Goal: Task Accomplishment & Management: Use online tool/utility

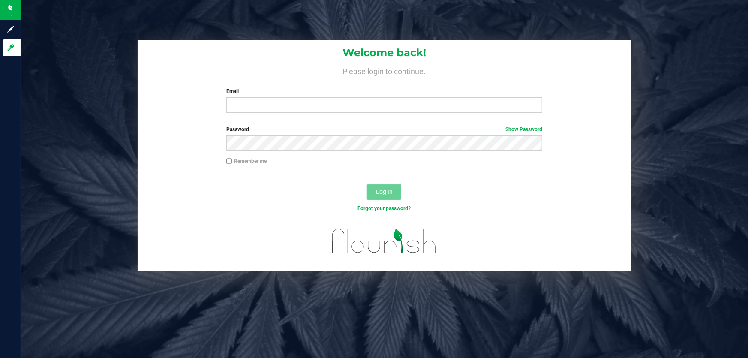
type input "a"
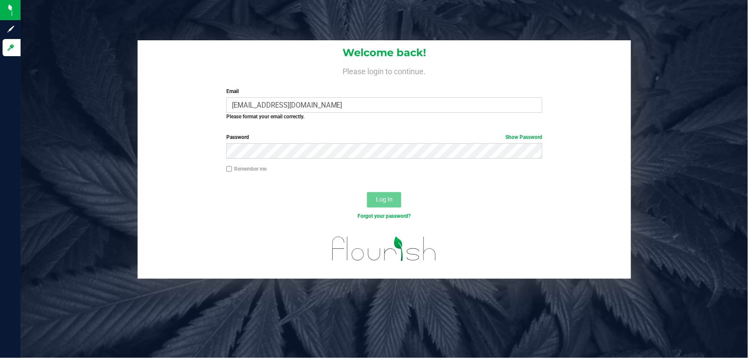
type input "[EMAIL_ADDRESS][DOMAIN_NAME]"
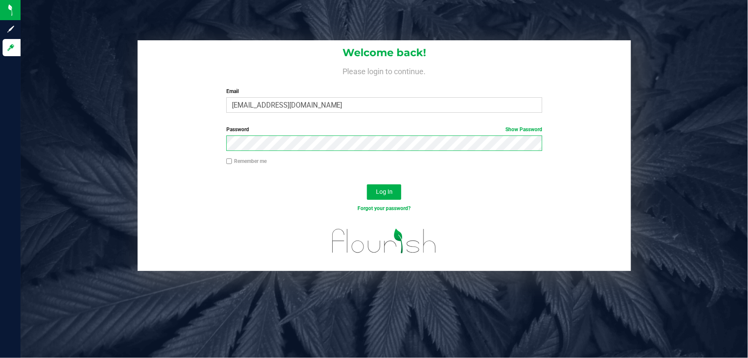
click at [367, 184] on button "Log In" at bounding box center [384, 191] width 34 height 15
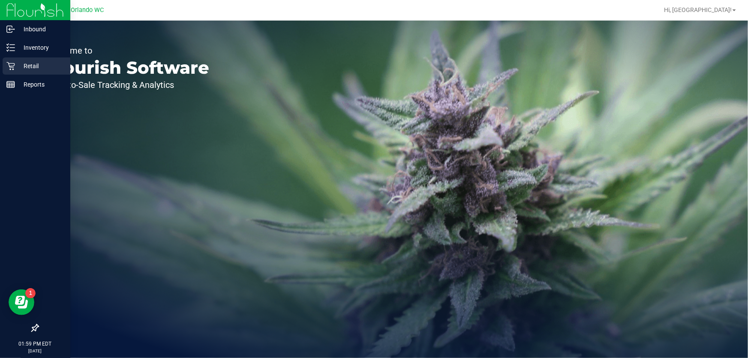
click at [30, 65] on p "Retail" at bounding box center [40, 66] width 51 height 10
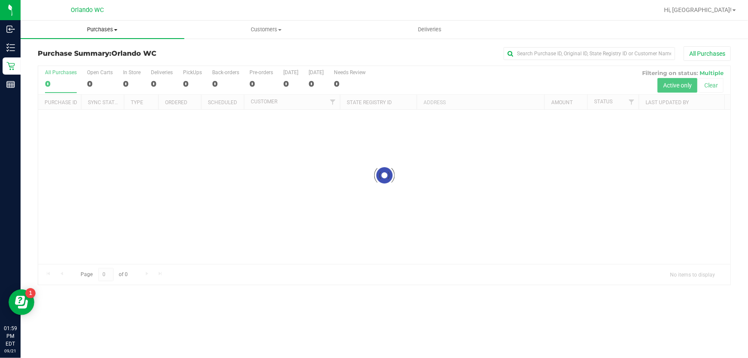
click at [121, 31] on span "Purchases" at bounding box center [103, 30] width 164 height 8
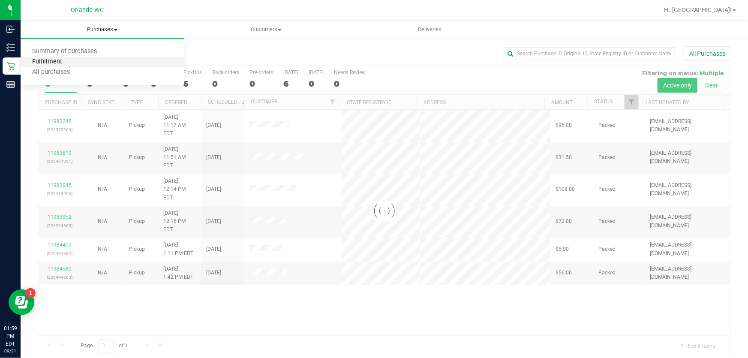
click at [60, 62] on span "Fulfillment" at bounding box center [47, 61] width 53 height 7
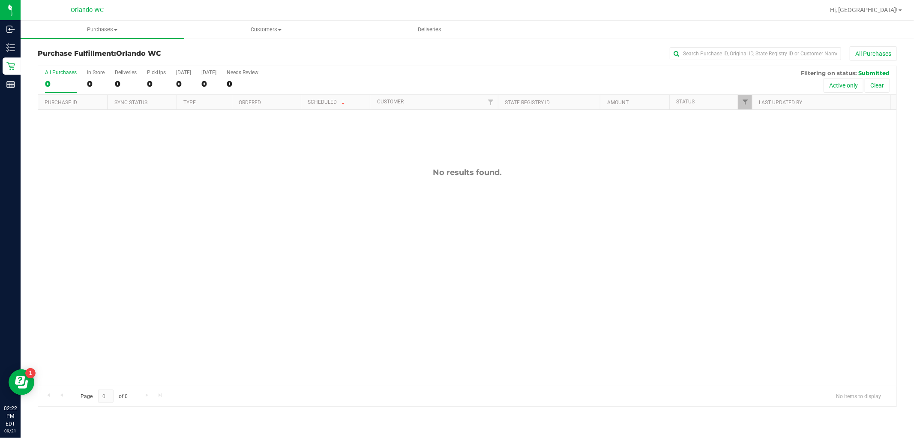
drag, startPoint x: 737, startPoint y: 1, endPoint x: 691, endPoint y: 194, distance: 198.1
click at [691, 194] on div "No results found." at bounding box center [467, 277] width 859 height 334
click at [89, 33] on uib-tab-heading "Purchases Summary of purchases Fulfillment All purchases" at bounding box center [103, 30] width 164 height 18
click at [28, 62] on span "Fulfillment" at bounding box center [47, 61] width 53 height 7
